Goal: Obtain resource: Download file/media

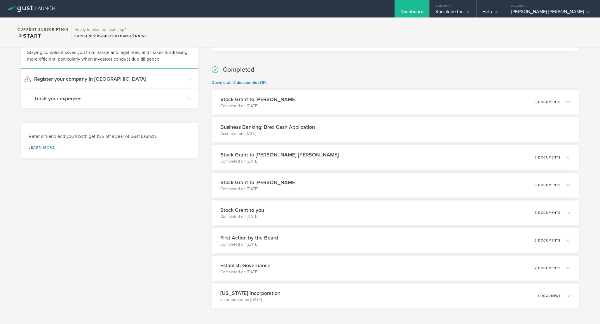
scroll to position [49, 0]
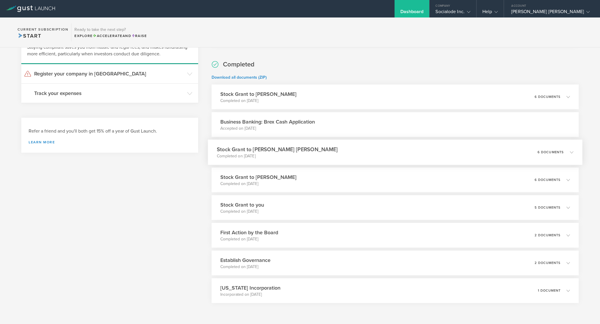
click at [323, 161] on div "Stock Grant to [PERSON_NAME] [PERSON_NAME] Completed on [DATE] 6 documents" at bounding box center [395, 152] width 374 height 25
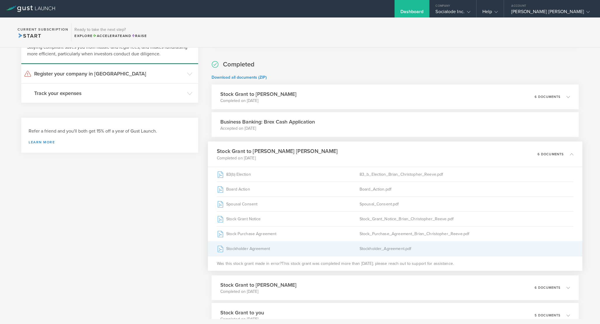
click at [310, 247] on div "Stockholder Agreement" at bounding box center [288, 249] width 143 height 15
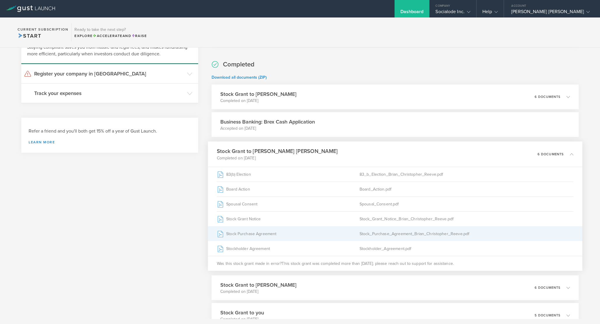
click at [385, 233] on div "Stock_Purchase_Agreement_Brian_Christopher_Reeve.pdf" at bounding box center [466, 234] width 214 height 15
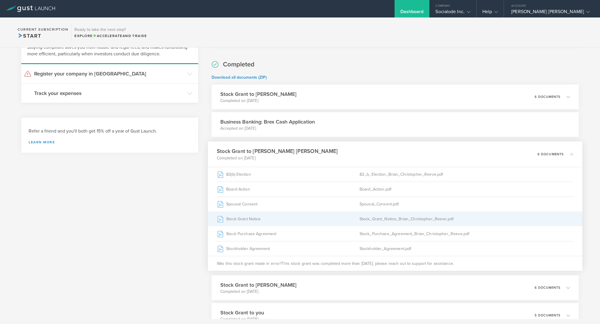
click at [384, 218] on div "Stock_Grant_Notice_Brian_Christopher_Reeve.pdf" at bounding box center [466, 219] width 214 height 15
